Goal: Information Seeking & Learning: Learn about a topic

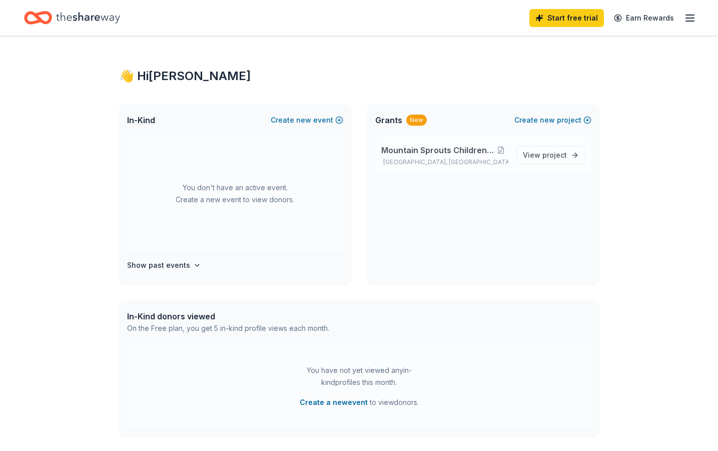
click at [483, 156] on span "Mountain Sprouts Children's Community" at bounding box center [437, 150] width 113 height 12
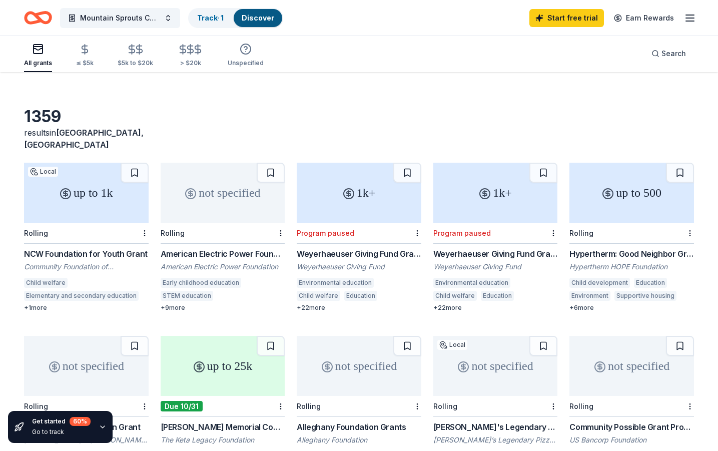
scroll to position [19, 0]
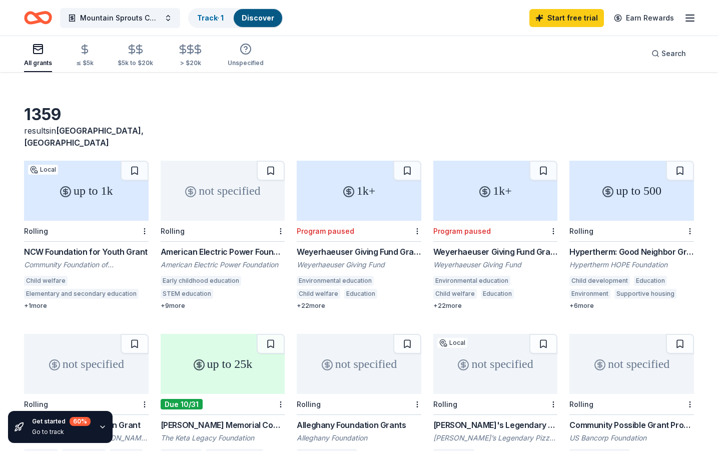
click at [607, 198] on div "up to 500" at bounding box center [631, 191] width 125 height 60
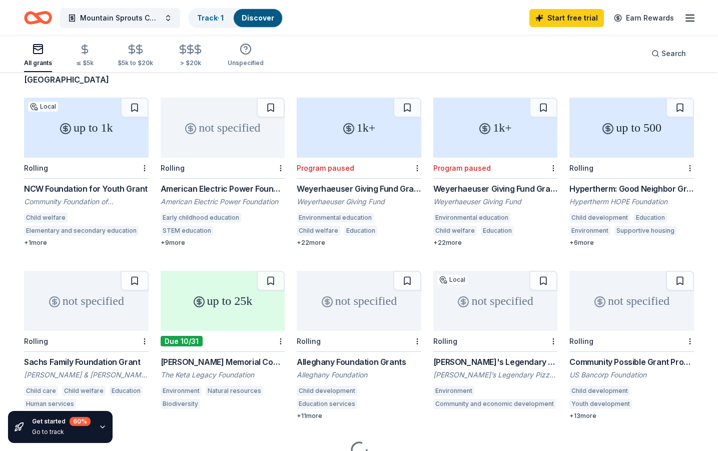
scroll to position [99, 0]
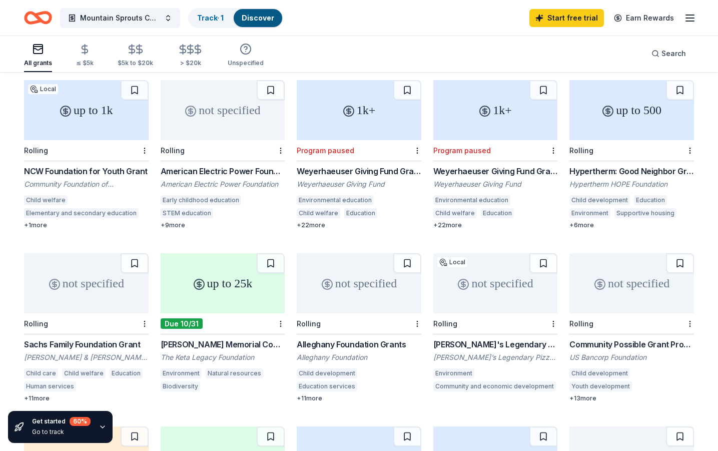
click at [91, 289] on div "not specified" at bounding box center [86, 283] width 125 height 60
click at [229, 266] on div "up to 25k" at bounding box center [223, 283] width 125 height 60
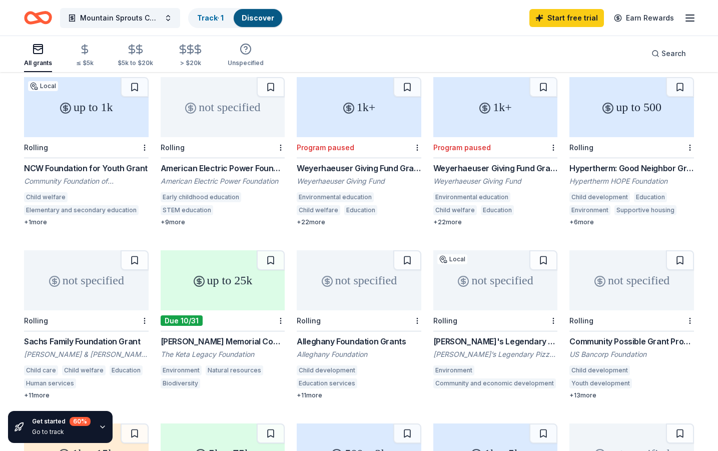
scroll to position [103, 0]
click at [483, 270] on div "not specified" at bounding box center [495, 279] width 125 height 60
click at [629, 274] on div "not specified" at bounding box center [631, 279] width 125 height 60
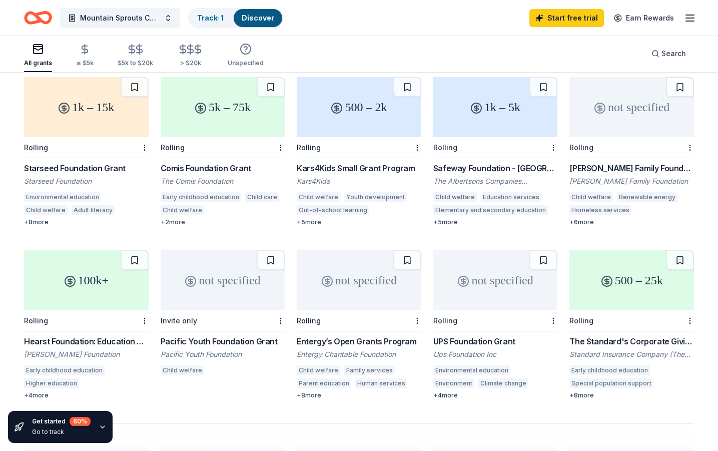
scroll to position [409, 0]
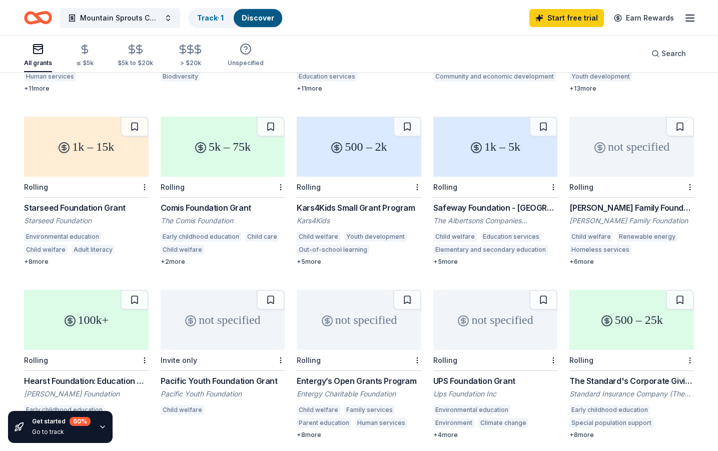
click at [69, 148] on div "1k – 15k" at bounding box center [86, 147] width 125 height 60
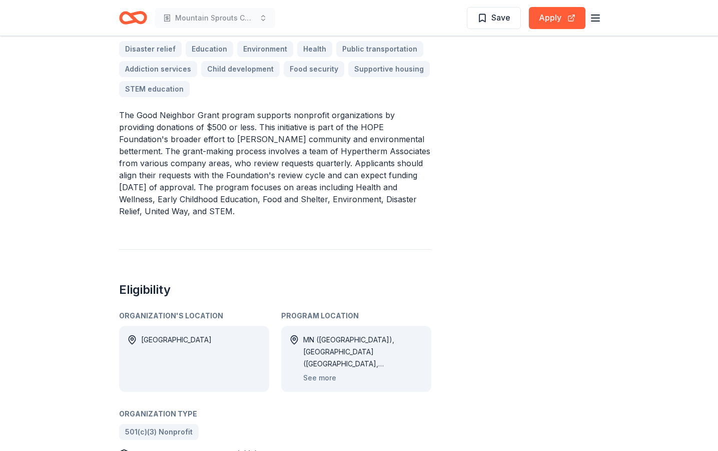
scroll to position [318, 0]
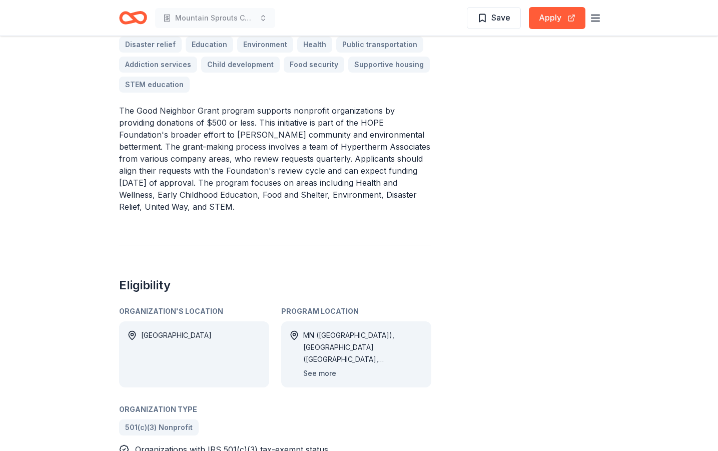
click at [319, 367] on button "See more" at bounding box center [319, 373] width 33 height 12
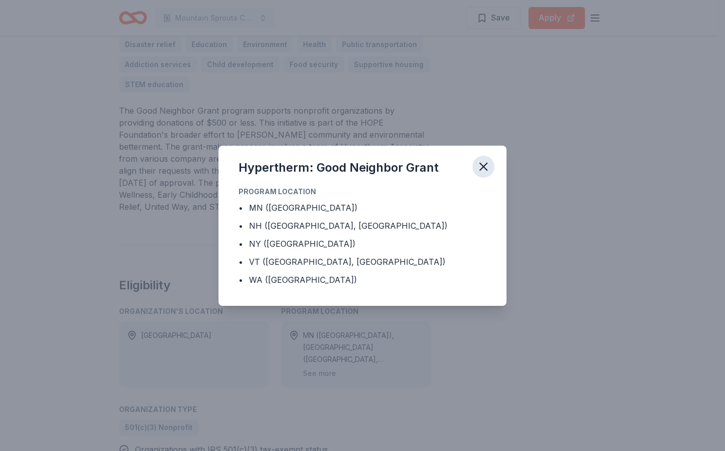
click at [480, 169] on icon "button" at bounding box center [483, 166] width 7 height 7
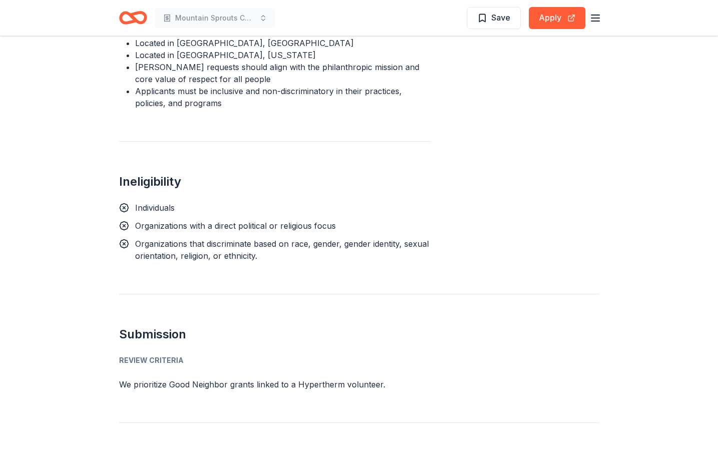
scroll to position [0, 0]
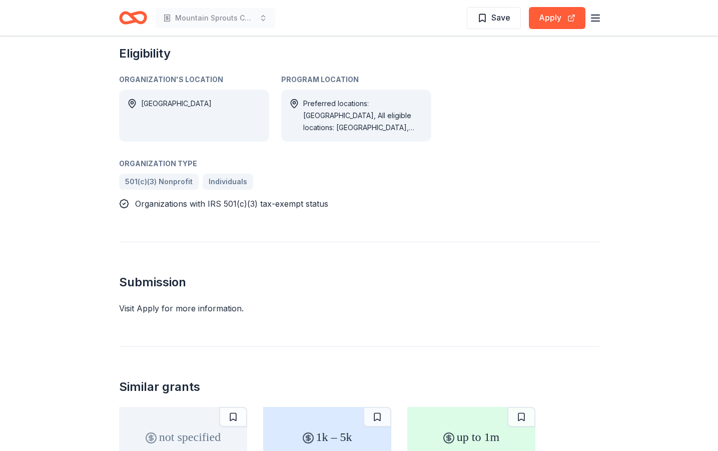
scroll to position [588, 0]
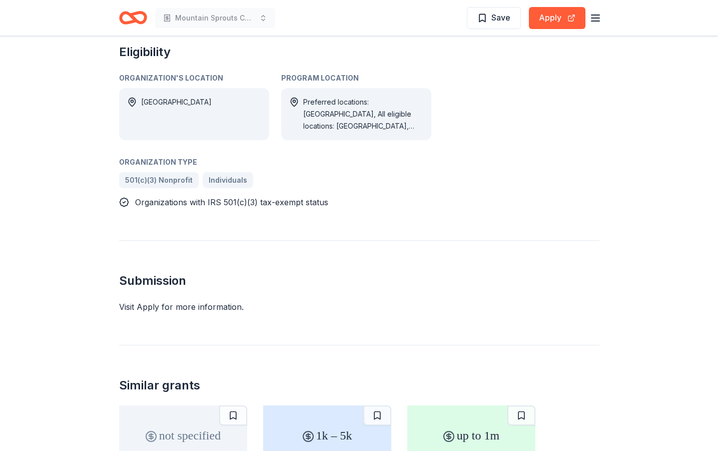
click at [143, 301] on div "Visit Apply for more information." at bounding box center [359, 307] width 480 height 12
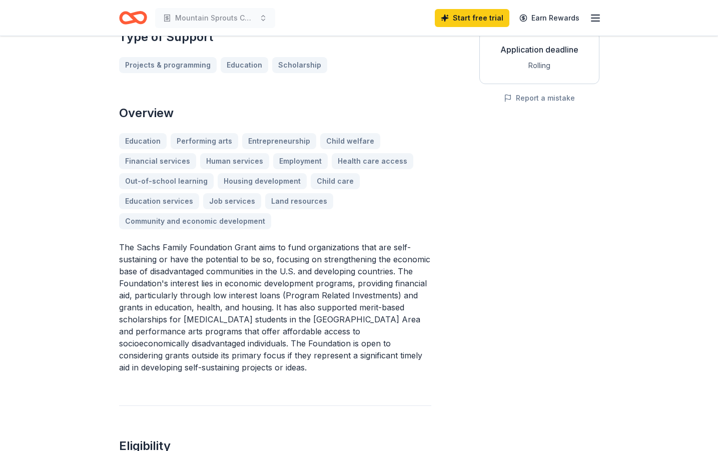
scroll to position [118, 0]
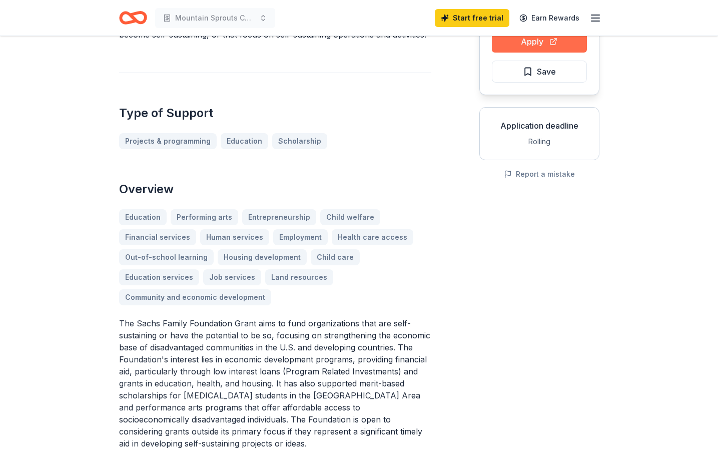
click at [537, 46] on button "Apply" at bounding box center [539, 42] width 95 height 22
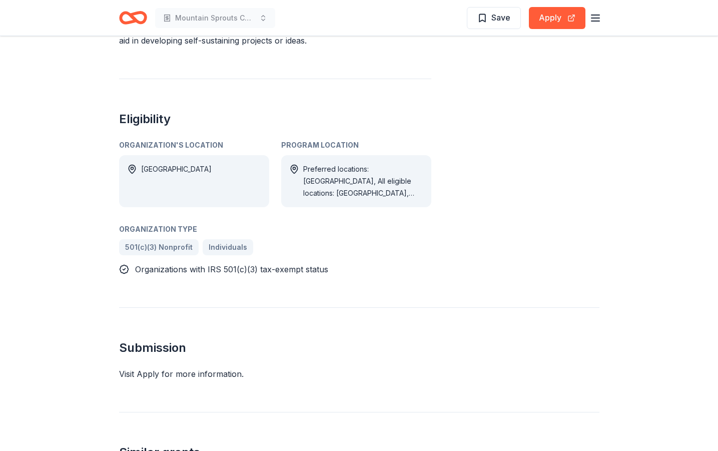
scroll to position [0, 0]
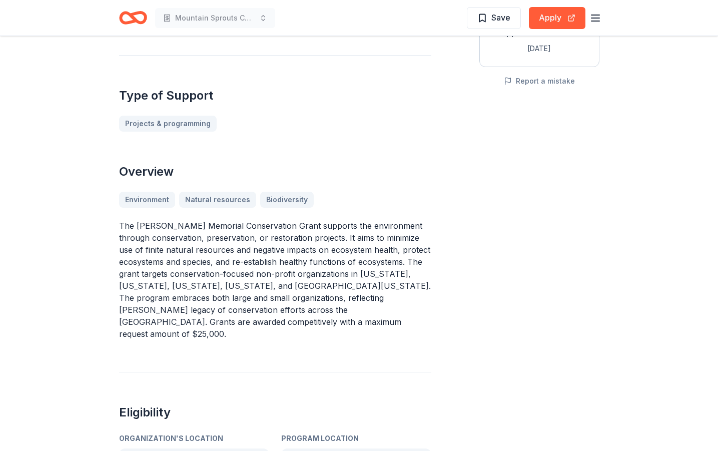
scroll to position [336, 0]
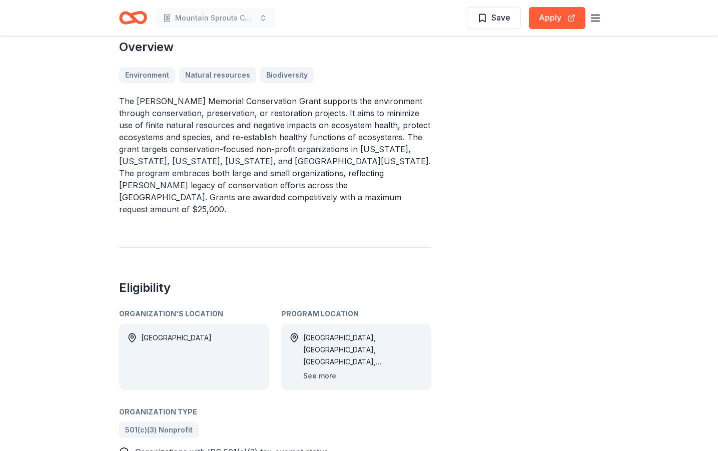
click at [320, 370] on button "See more" at bounding box center [319, 376] width 33 height 12
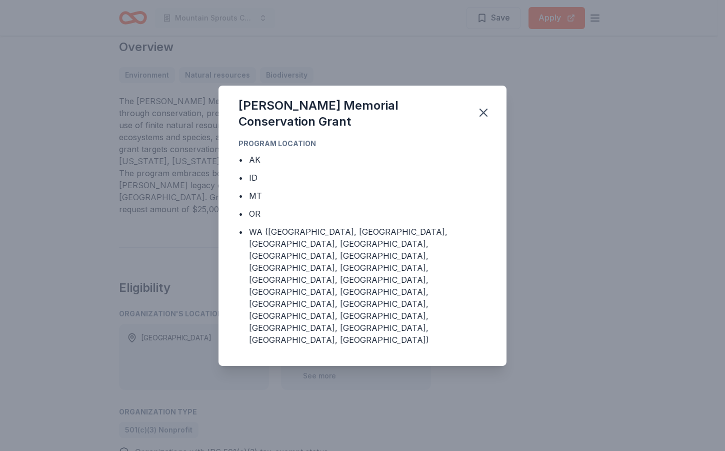
drag, startPoint x: 616, startPoint y: 281, endPoint x: 605, endPoint y: 282, distance: 11.6
click at [615, 281] on div "Norm Winn Memorial Conservation Grant Program Location • AK • ID • MT • OR • WA…" at bounding box center [362, 225] width 725 height 451
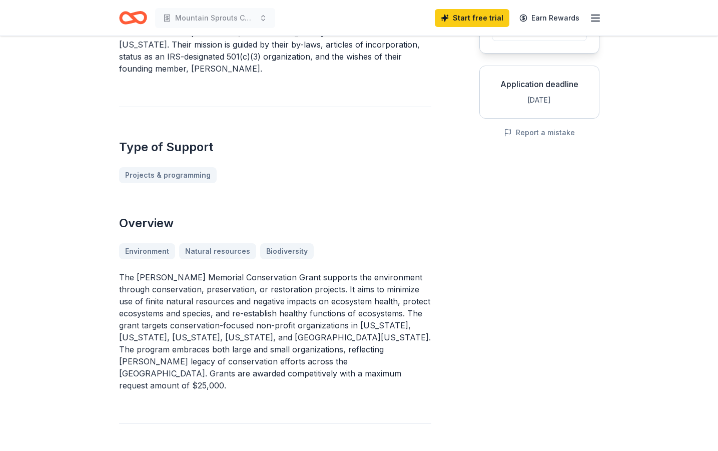
scroll to position [0, 0]
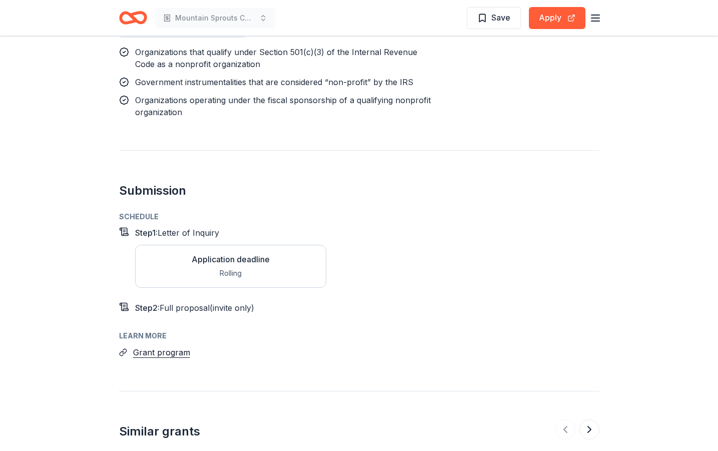
scroll to position [782, 0]
click at [174, 345] on button "Grant program" at bounding box center [161, 351] width 57 height 13
